Goal: Task Accomplishment & Management: Use online tool/utility

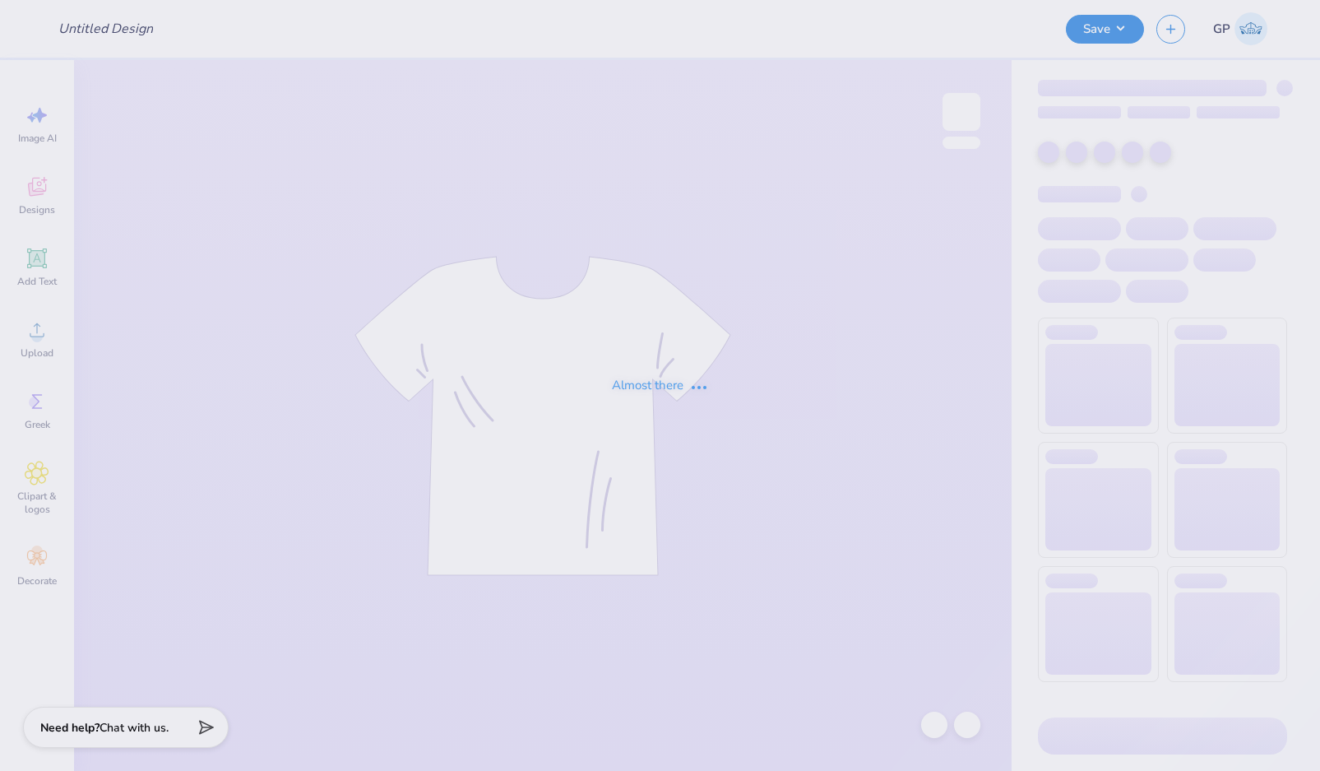
type input "Chi O Hoodie Set"
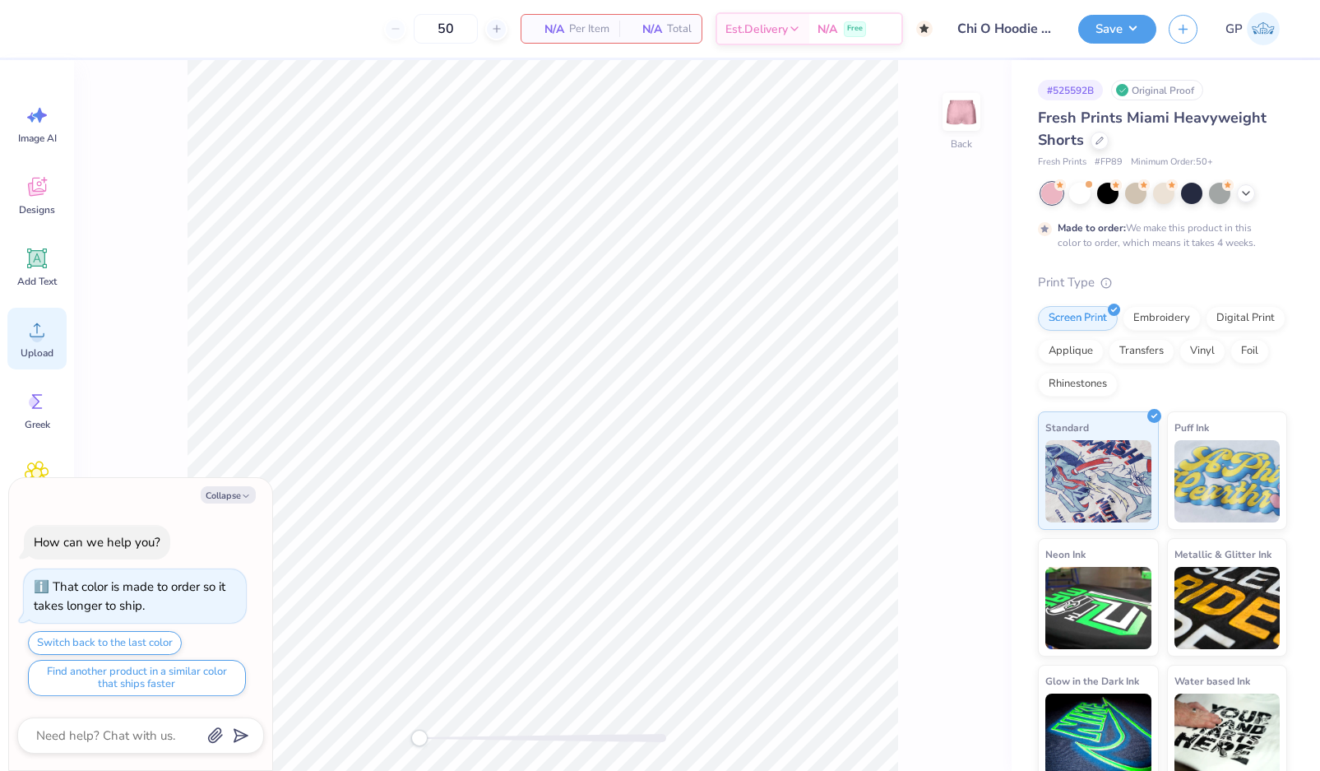
click at [40, 315] on div "Upload" at bounding box center [36, 339] width 59 height 62
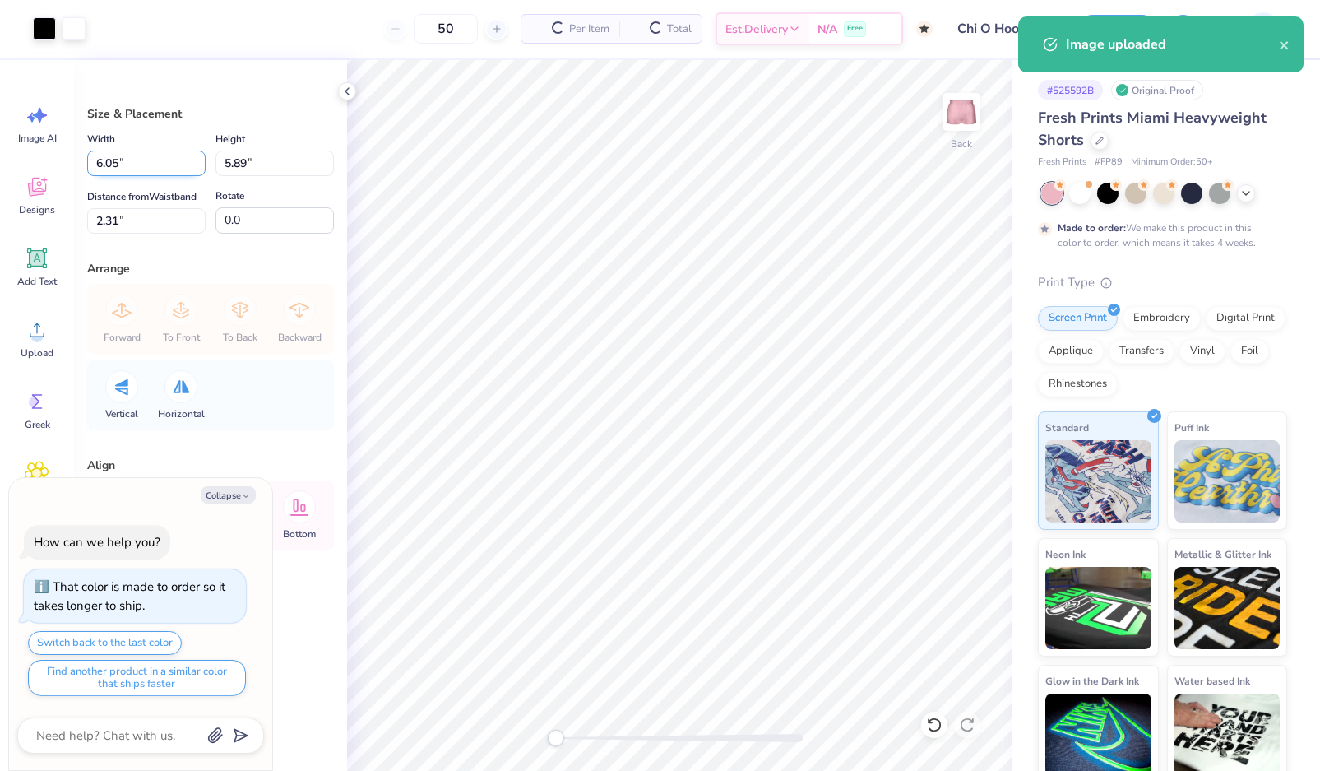
type textarea "x"
click at [122, 161] on input "6.05" at bounding box center [146, 164] width 118 height 26
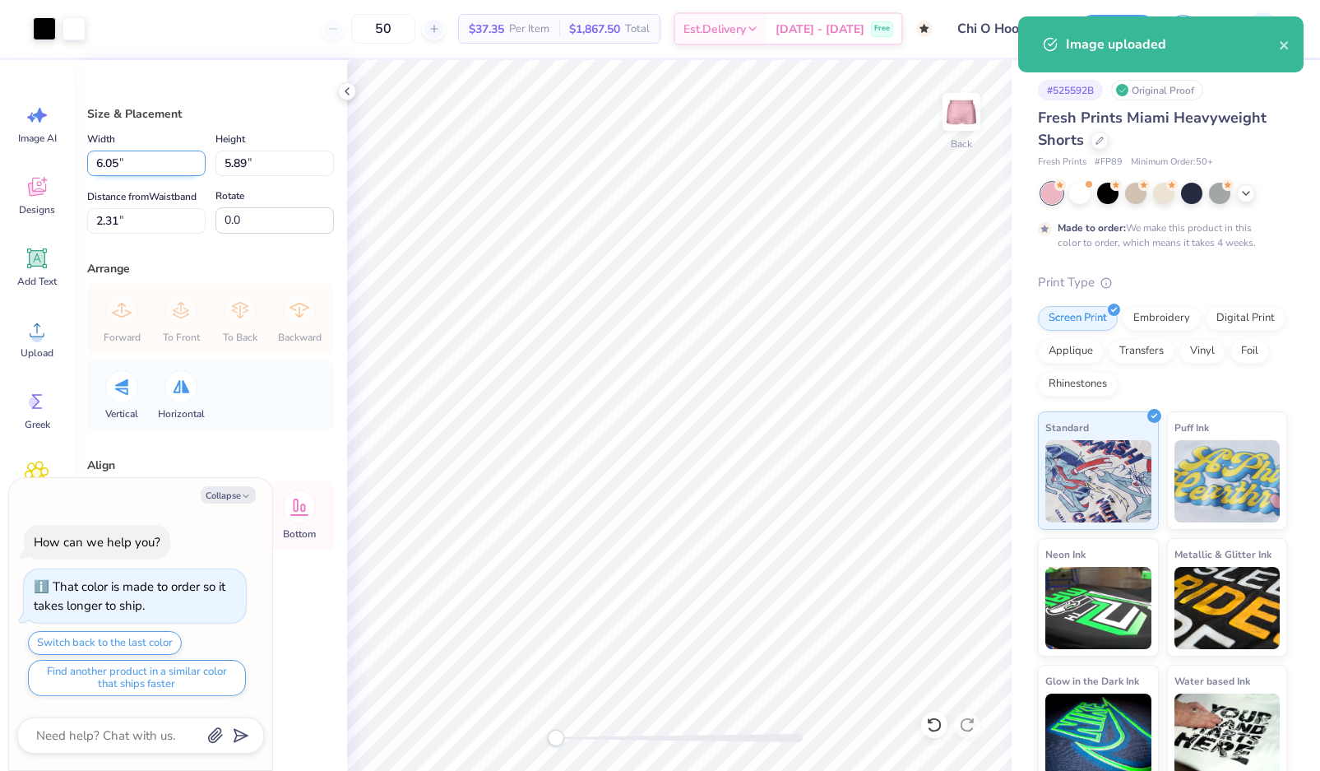
click at [122, 161] on input "6.05" at bounding box center [146, 164] width 118 height 26
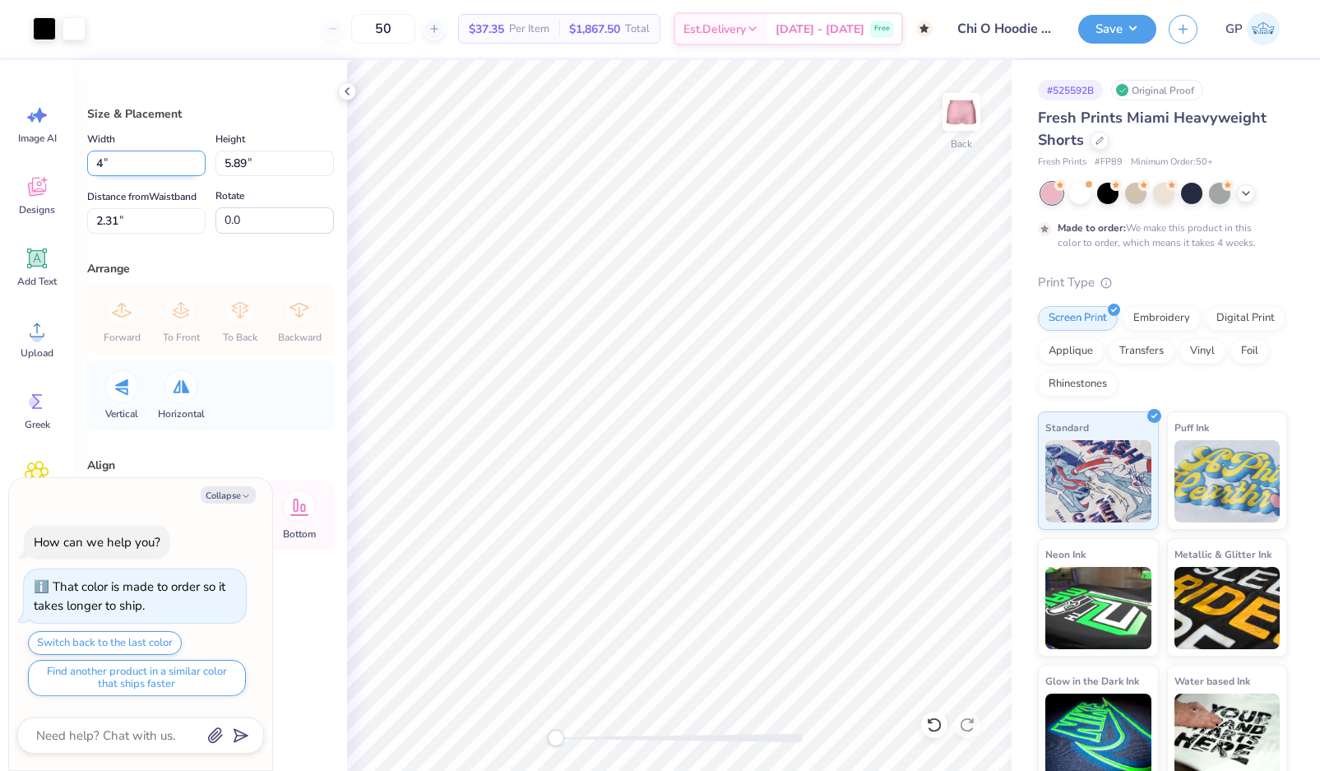
type input "4"
type textarea "x"
type input "4.00"
type input "3.89"
type input "3.30"
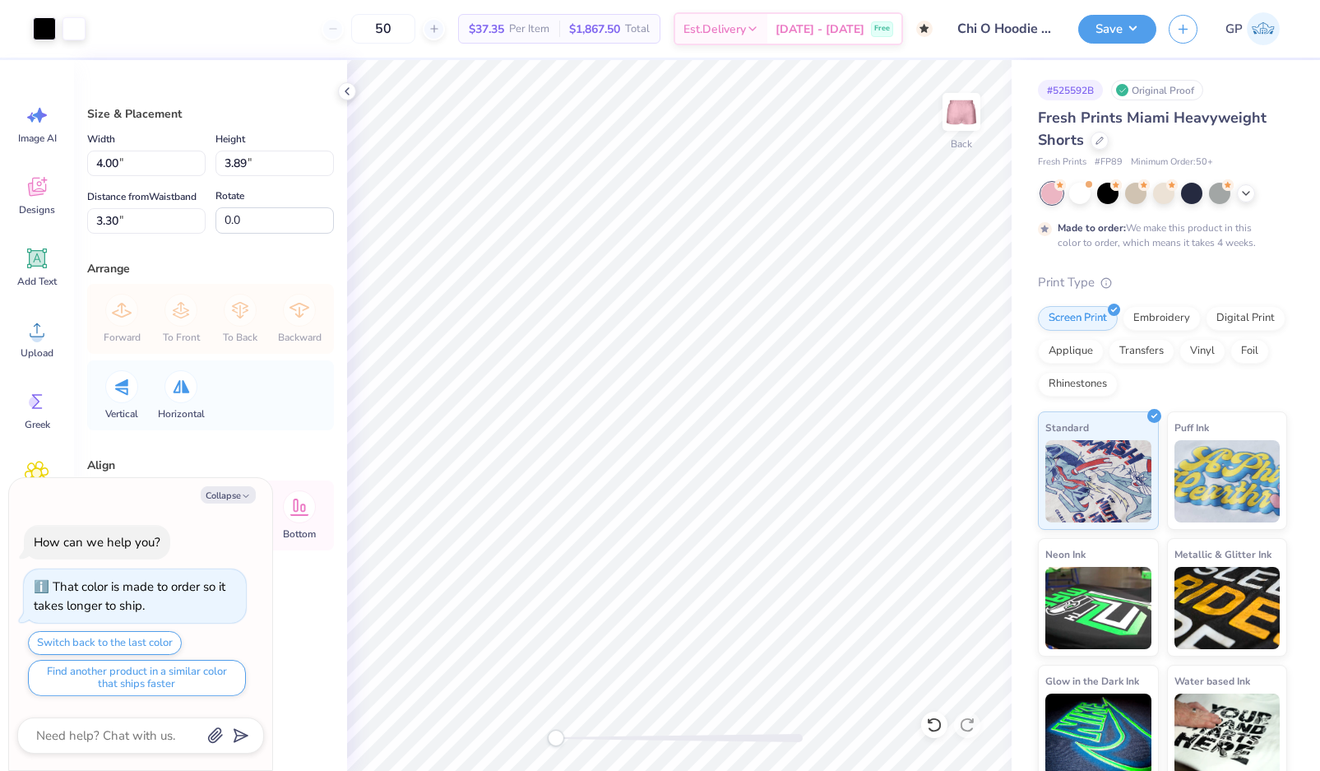
type textarea "x"
click at [132, 159] on input "4.00" at bounding box center [146, 164] width 118 height 26
type input "3.50"
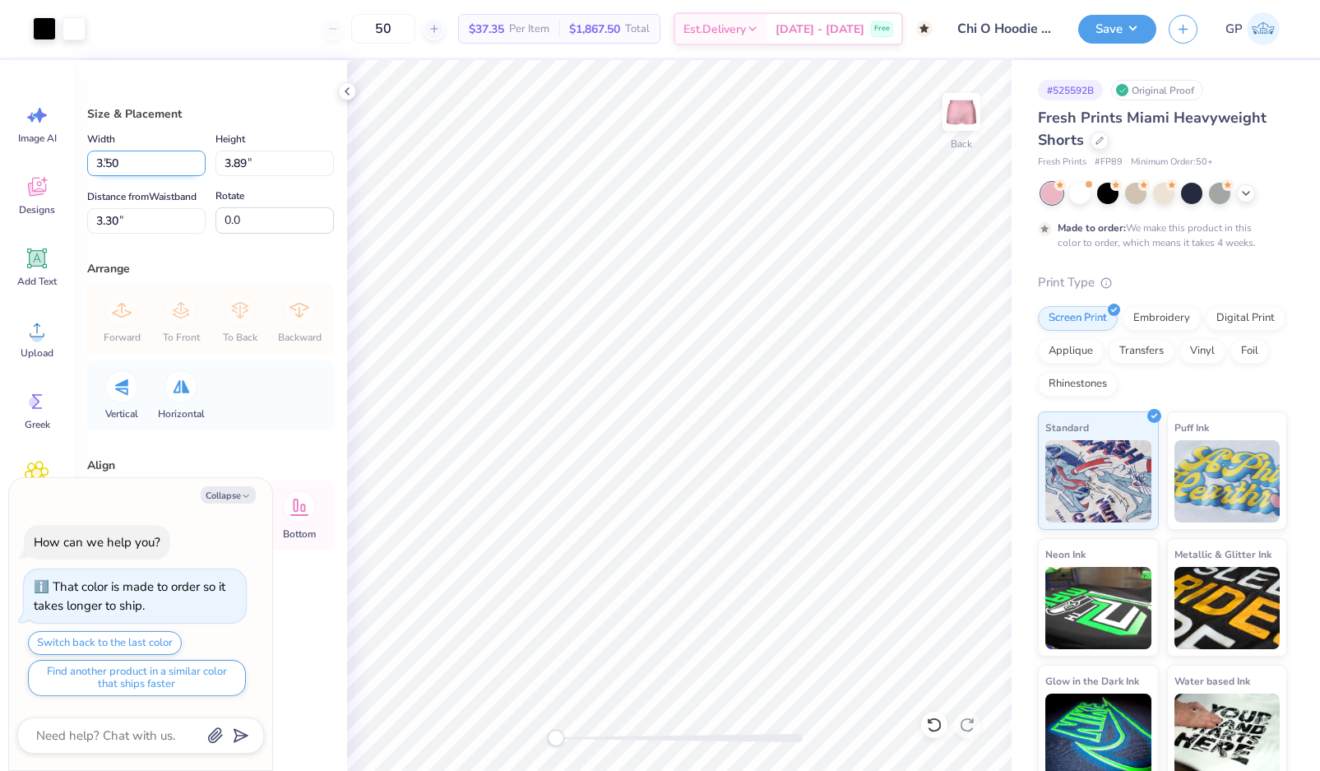
type textarea "x"
type input "3.41"
type input "6.06"
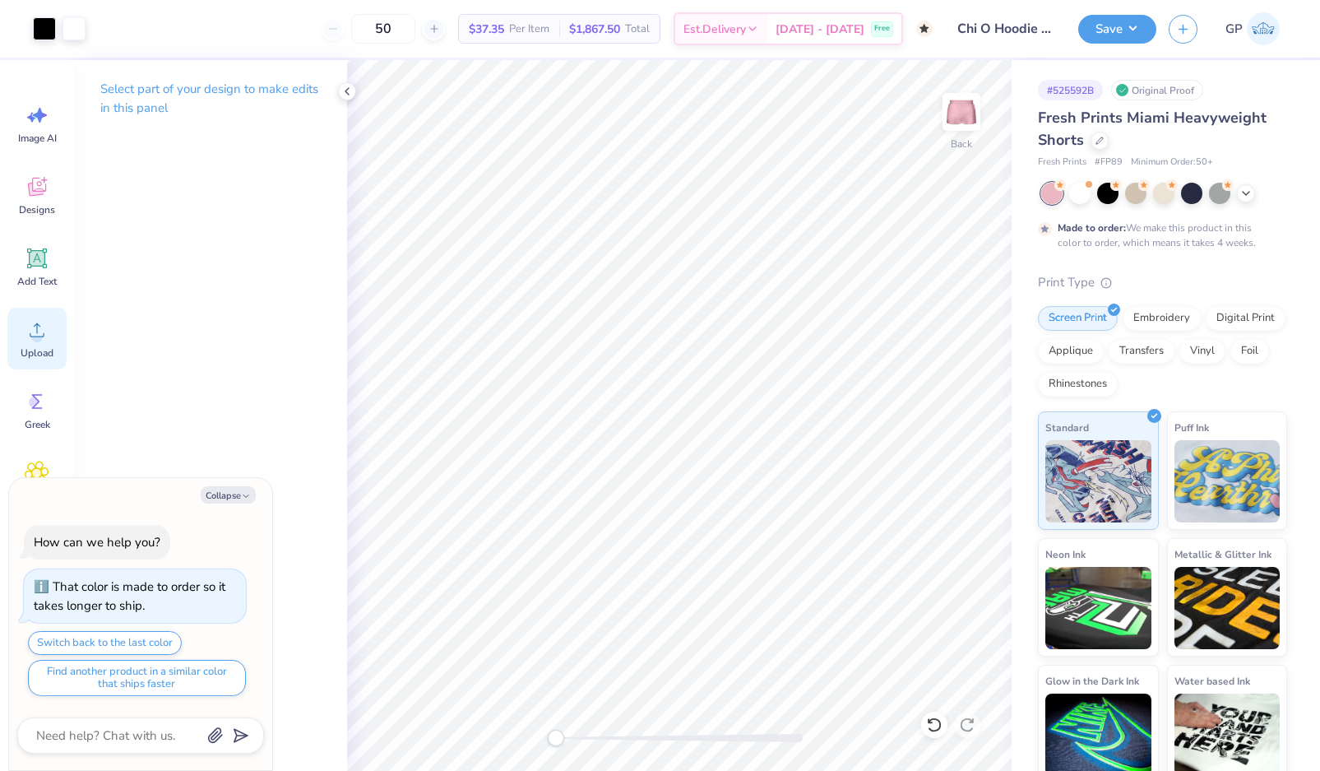
click at [44, 325] on icon at bounding box center [37, 330] width 25 height 25
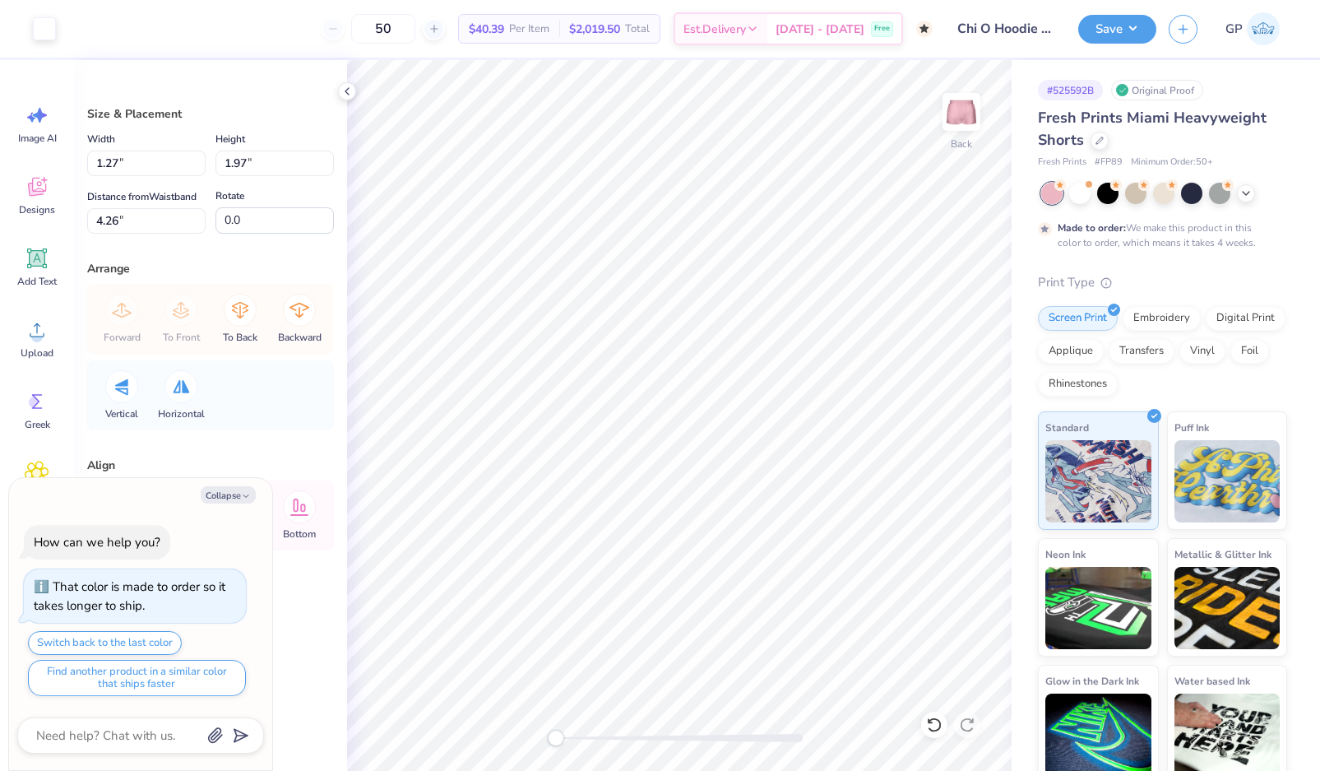
type textarea "x"
type input "3.08"
type input "4.77"
type textarea "x"
type input "3.50"
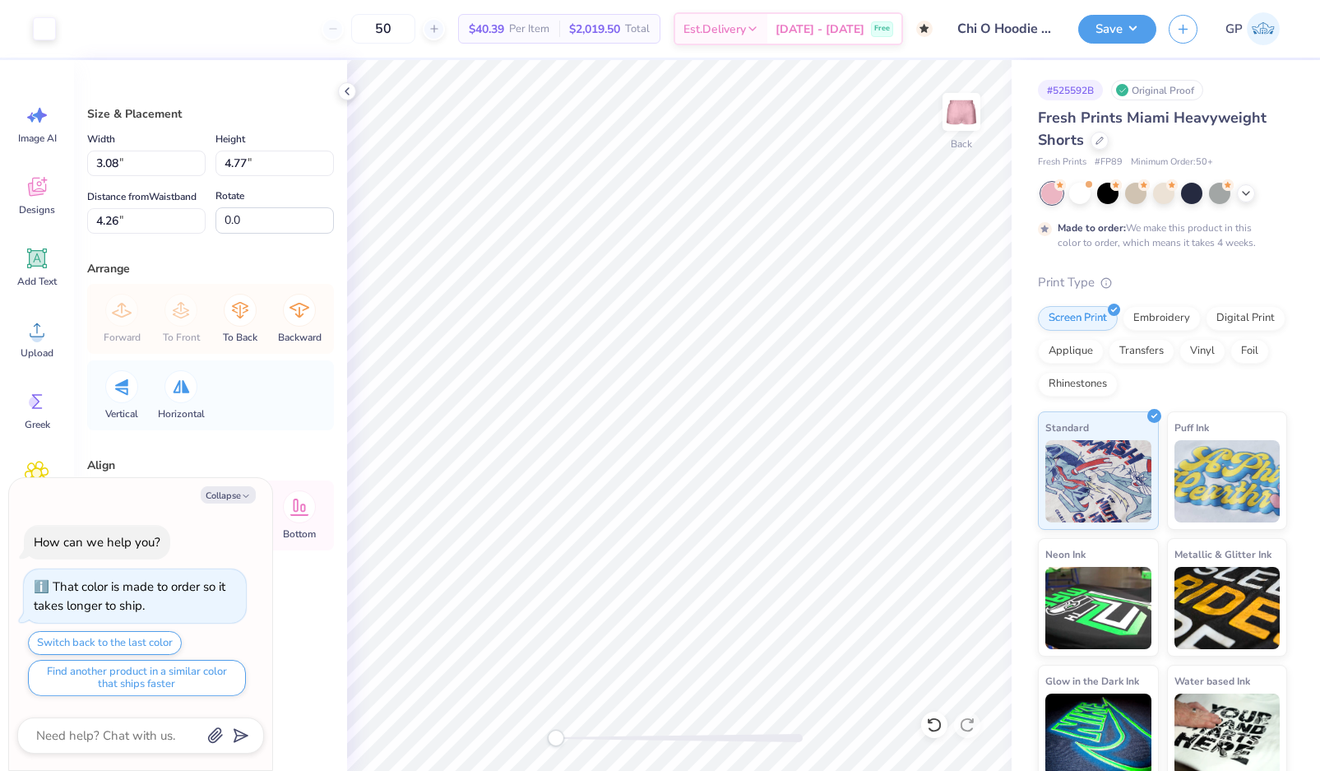
type input "3.41"
type input "6.21"
type textarea "x"
type input "3.08"
type input "4.77"
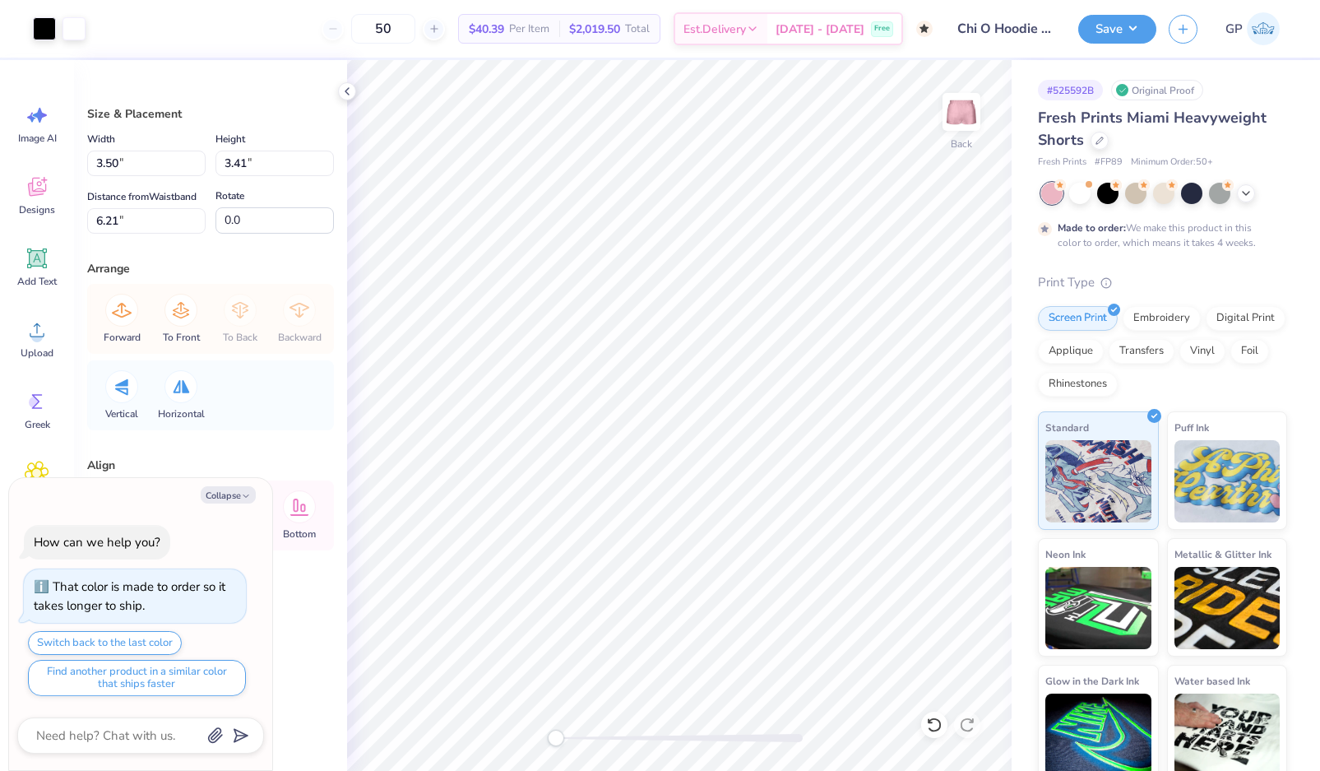
type input "4.85"
type textarea "x"
click at [251, 160] on input "4.77" at bounding box center [275, 164] width 118 height 26
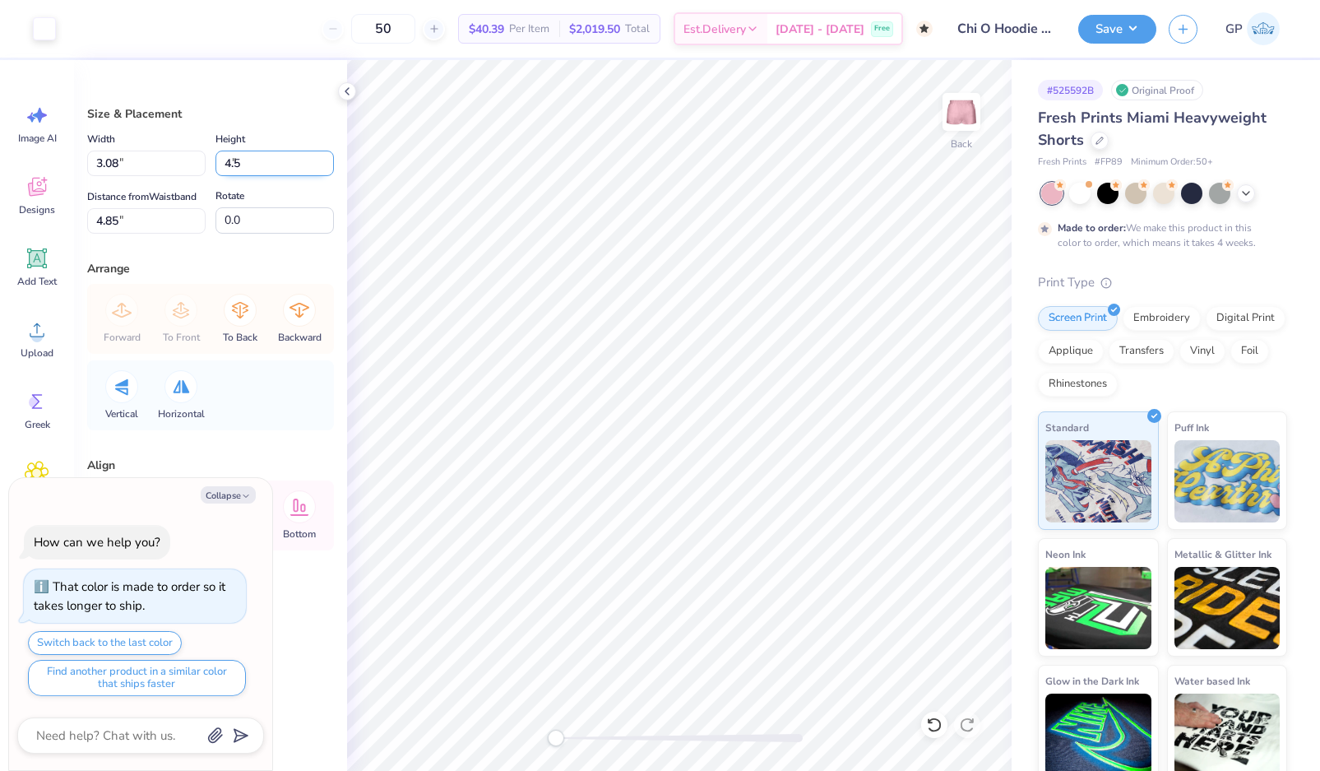
type input "4.5"
type textarea "x"
type input "2.90"
type input "4.50"
type input "5.17"
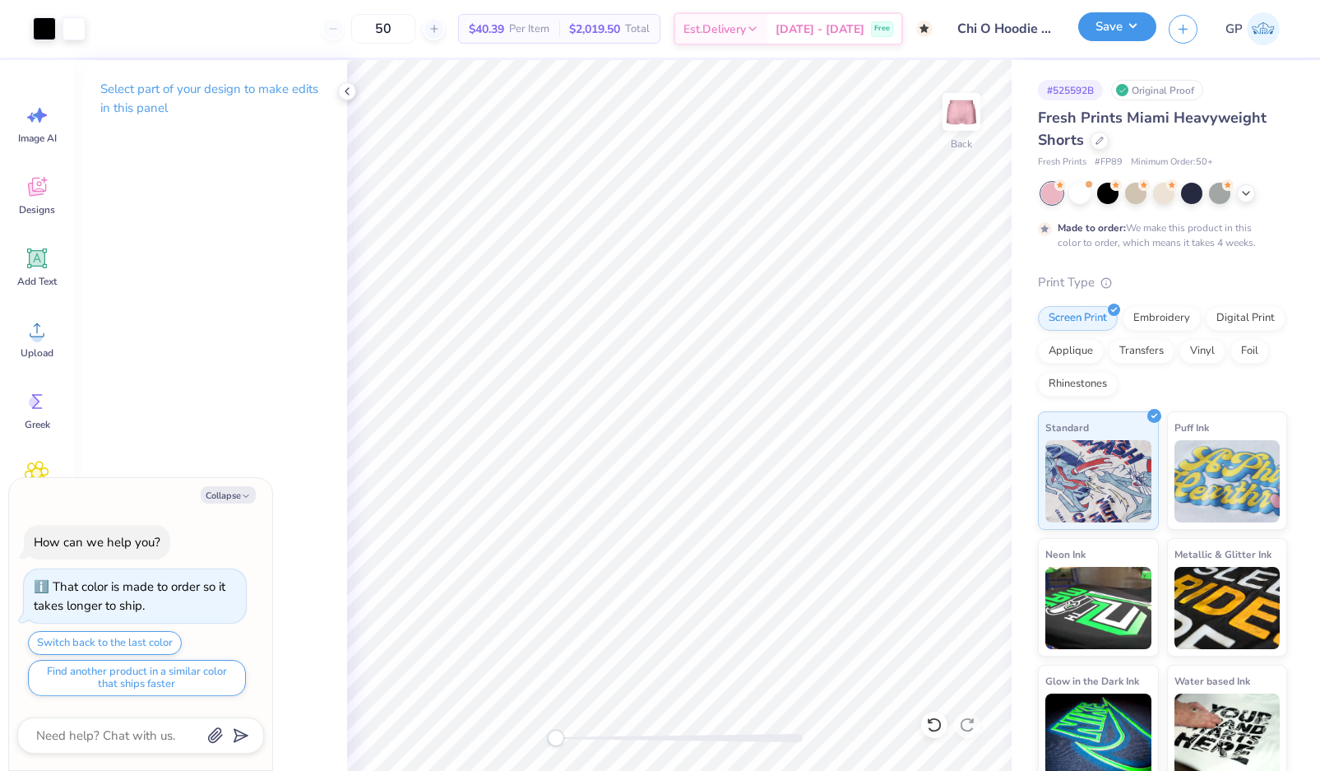
click at [1128, 24] on button "Save" at bounding box center [1118, 26] width 78 height 29
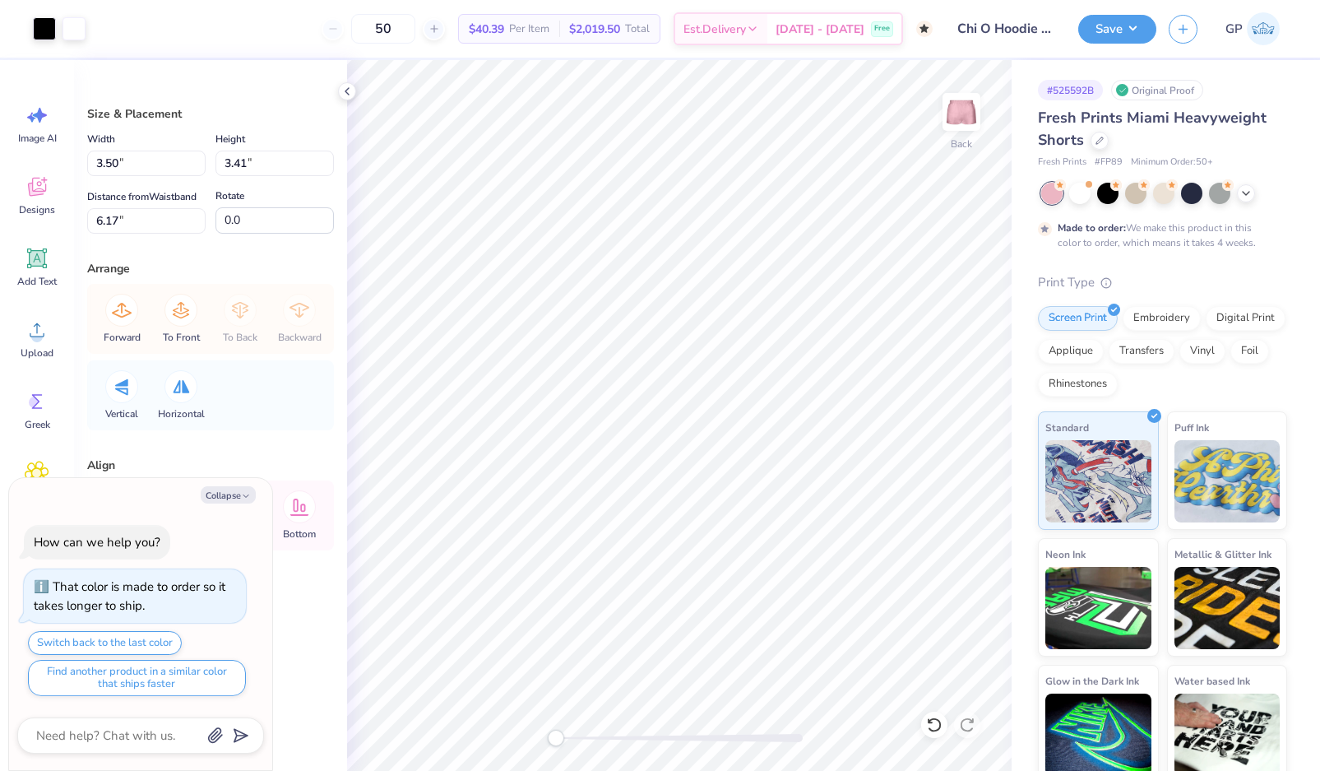
type textarea "x"
type input "2.90"
type input "4.50"
type input "5.25"
click at [1116, 32] on button "Save" at bounding box center [1118, 26] width 78 height 29
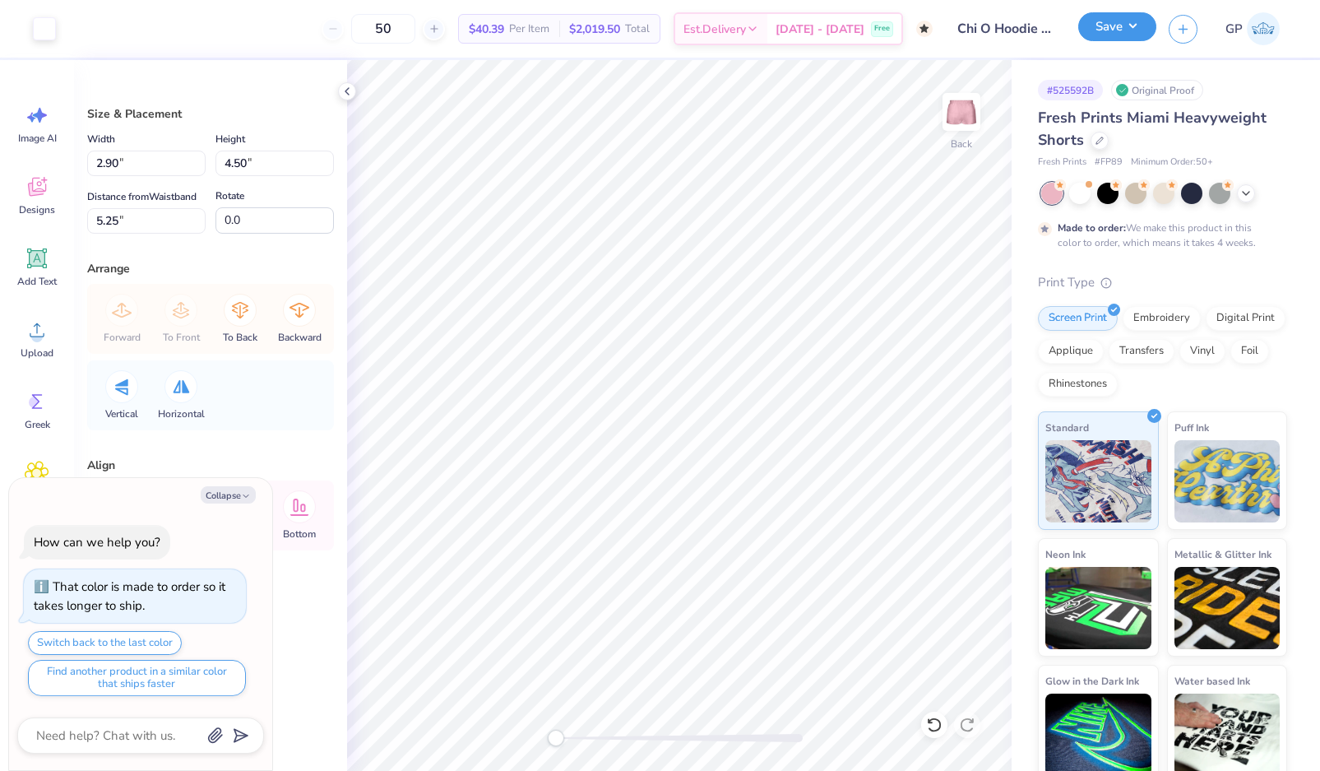
type textarea "x"
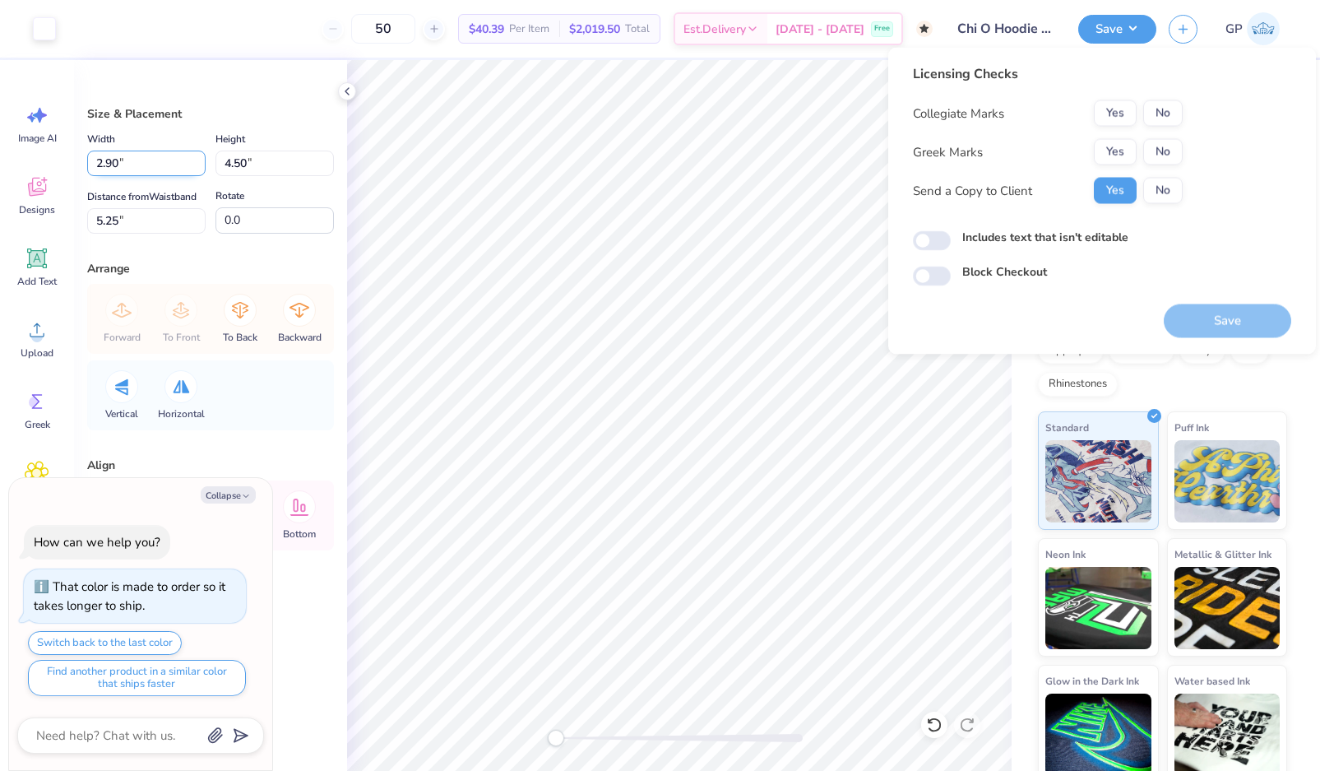
click at [123, 170] on input "2.90" at bounding box center [146, 164] width 118 height 26
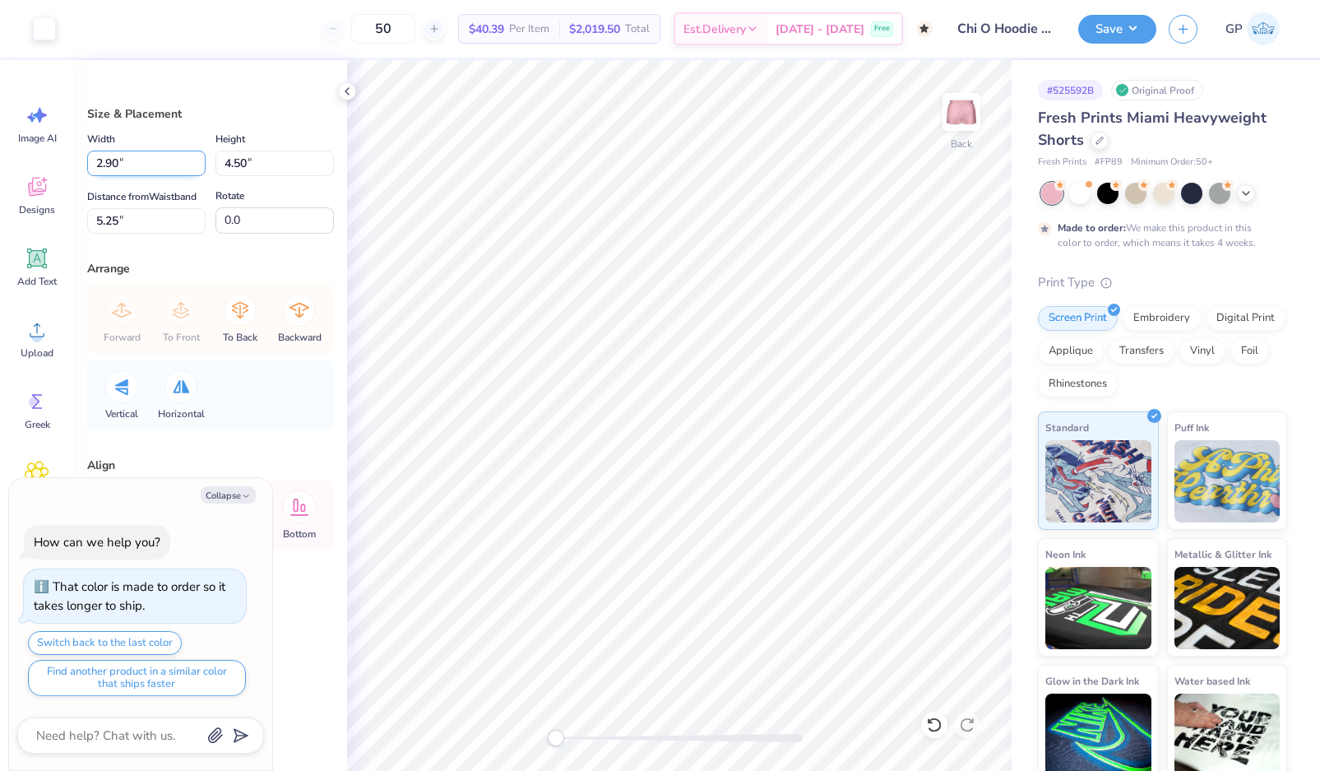
click at [123, 170] on input "2.90" at bounding box center [146, 164] width 118 height 26
type input "3"
type textarea "x"
type input "3.00"
type input "4.65"
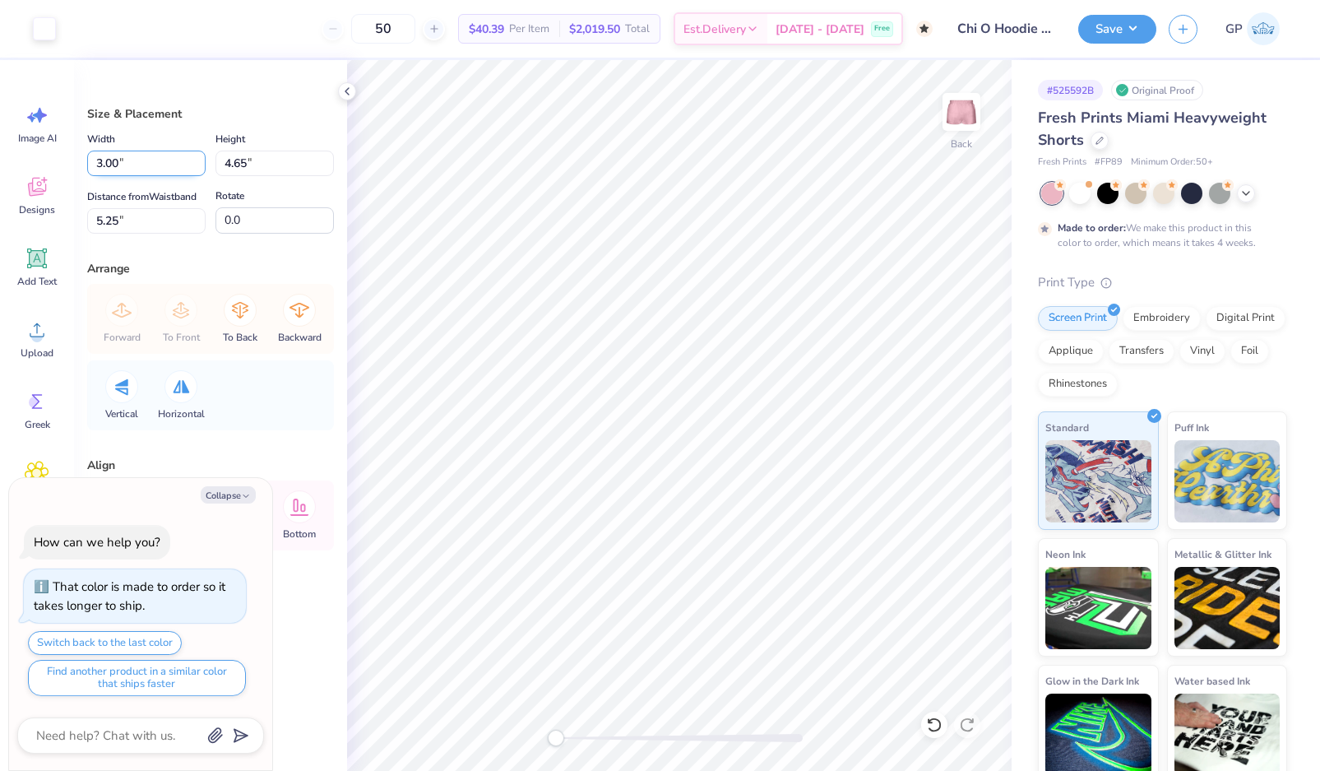
type input "5.17"
click at [1121, 26] on button "Save" at bounding box center [1118, 26] width 78 height 29
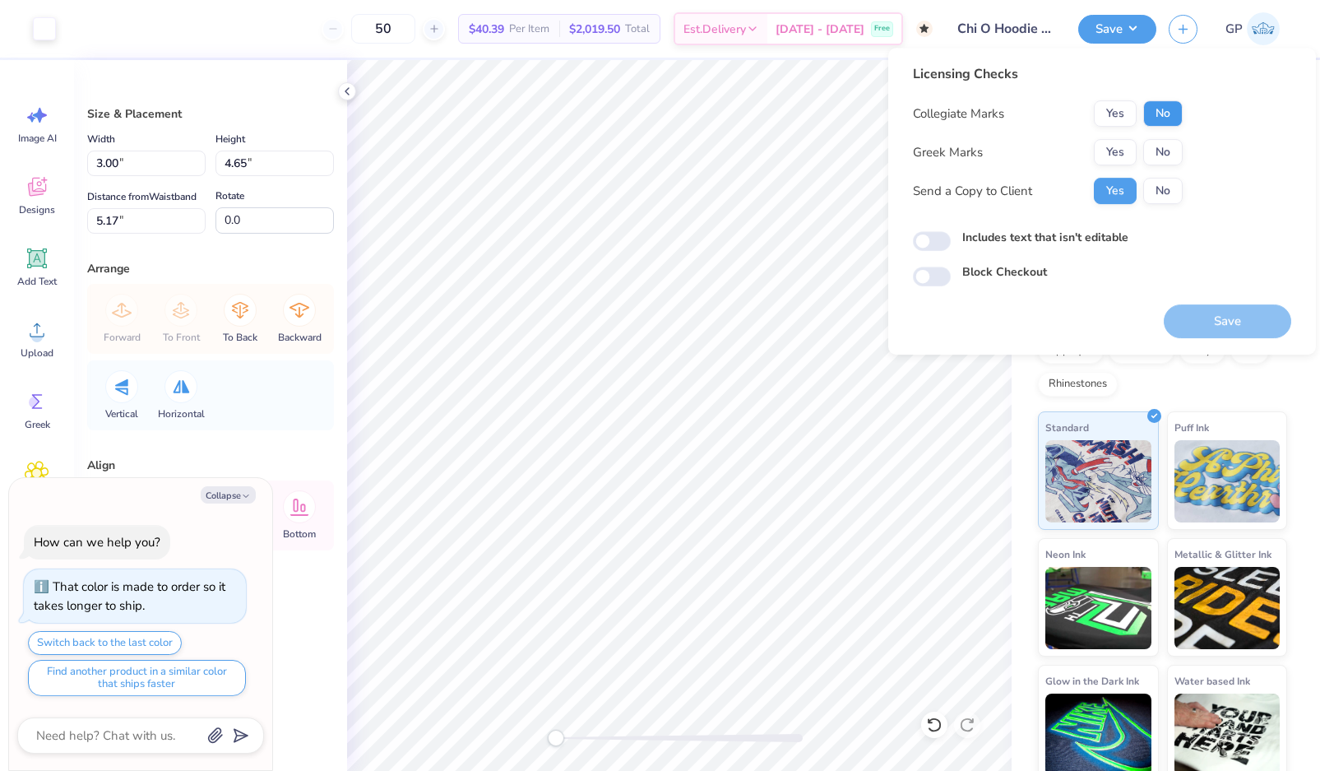
click at [1170, 115] on button "No" at bounding box center [1163, 113] width 39 height 26
click at [1103, 163] on button "Yes" at bounding box center [1115, 152] width 43 height 26
type textarea "x"
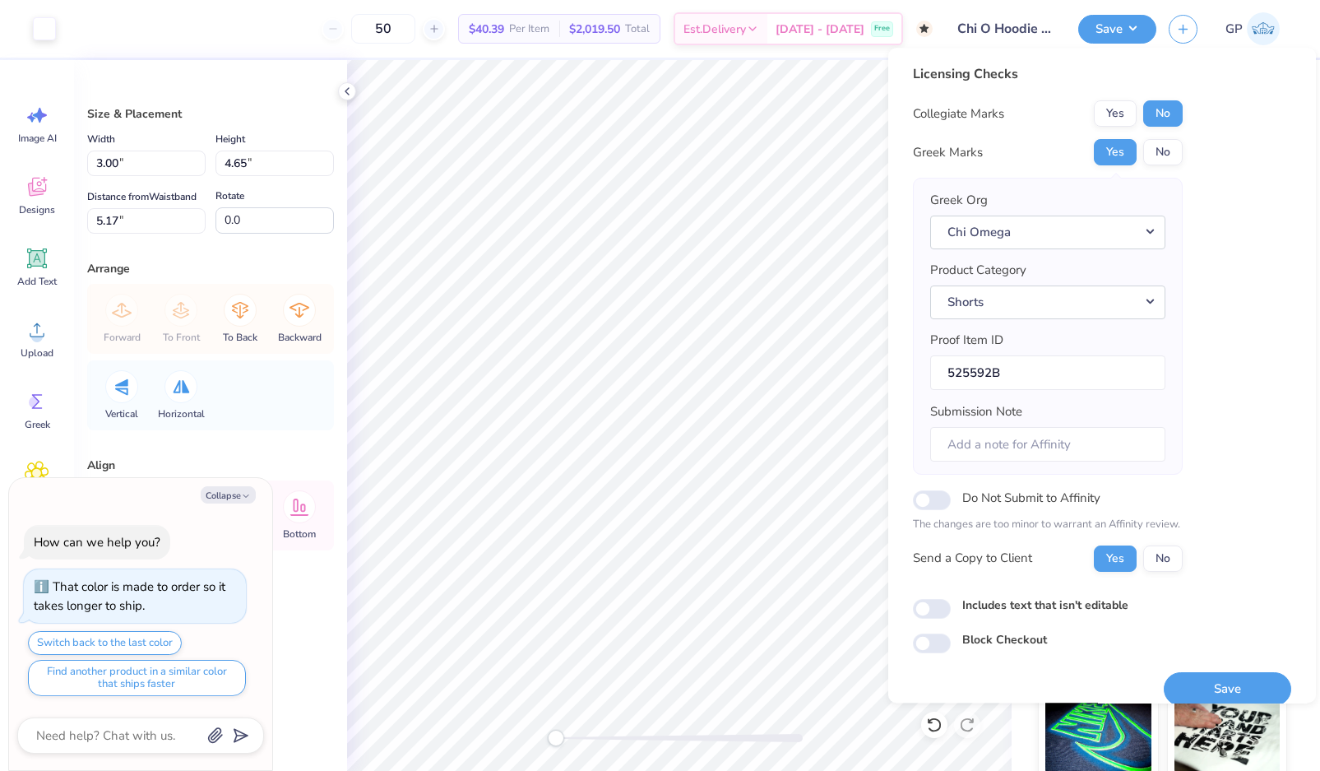
click at [930, 620] on div "Licensing Checks Collegiate Marks Yes No Greek Marks Yes No Greek Org Chi Omega…" at bounding box center [1102, 358] width 378 height 589
click at [935, 609] on input "Includes text that isn't editable" at bounding box center [932, 609] width 38 height 20
checkbox input "true"
click at [1217, 675] on button "Save" at bounding box center [1228, 689] width 128 height 34
type textarea "x"
